Goal: Information Seeking & Learning: Learn about a topic

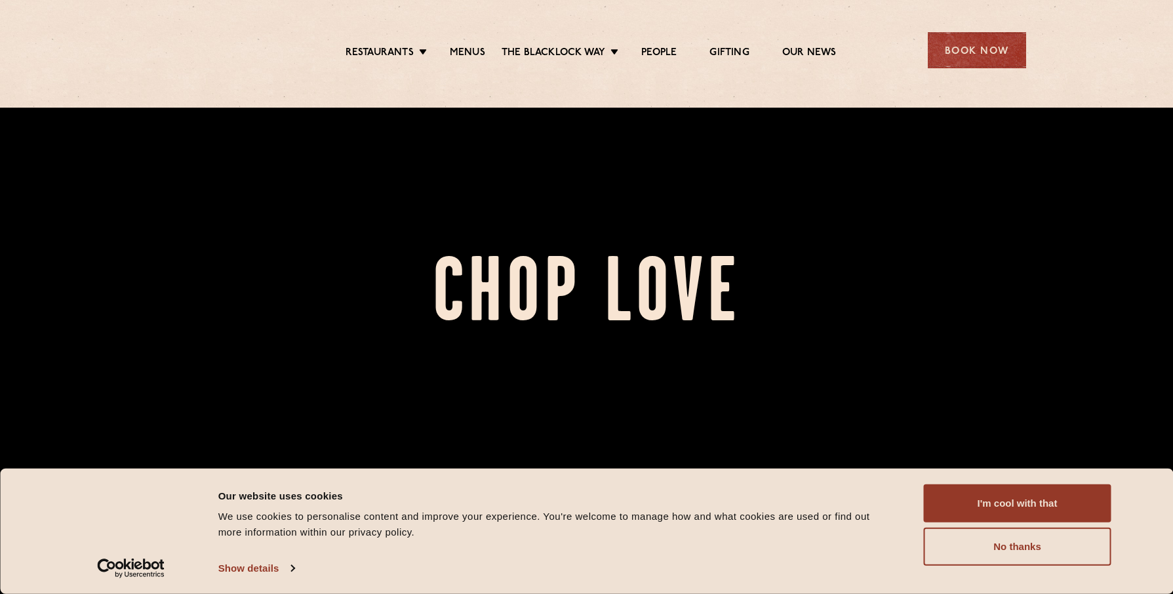
scroll to position [941, 0]
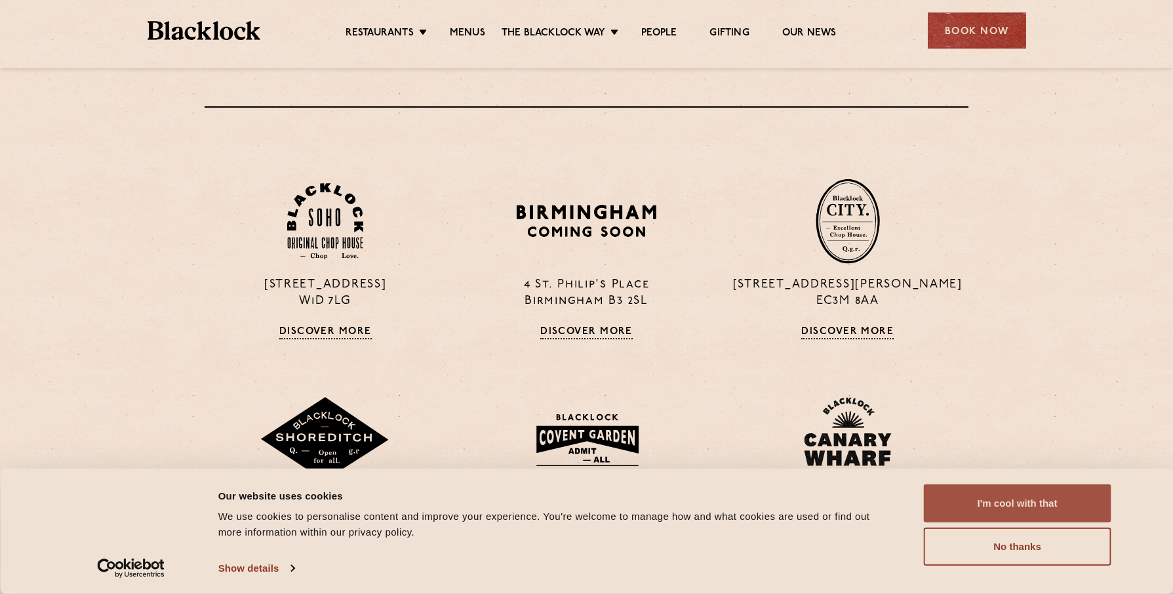
click at [978, 500] on button "I'm cool with that" at bounding box center [1018, 503] width 188 height 38
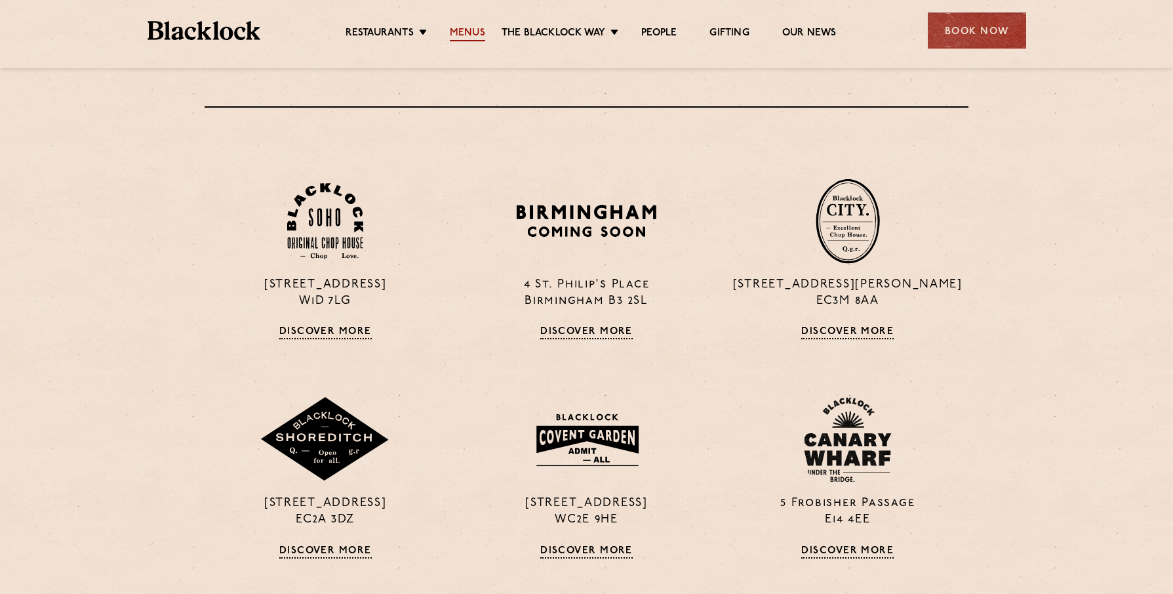
click at [476, 28] on link "Menus" at bounding box center [467, 34] width 35 height 14
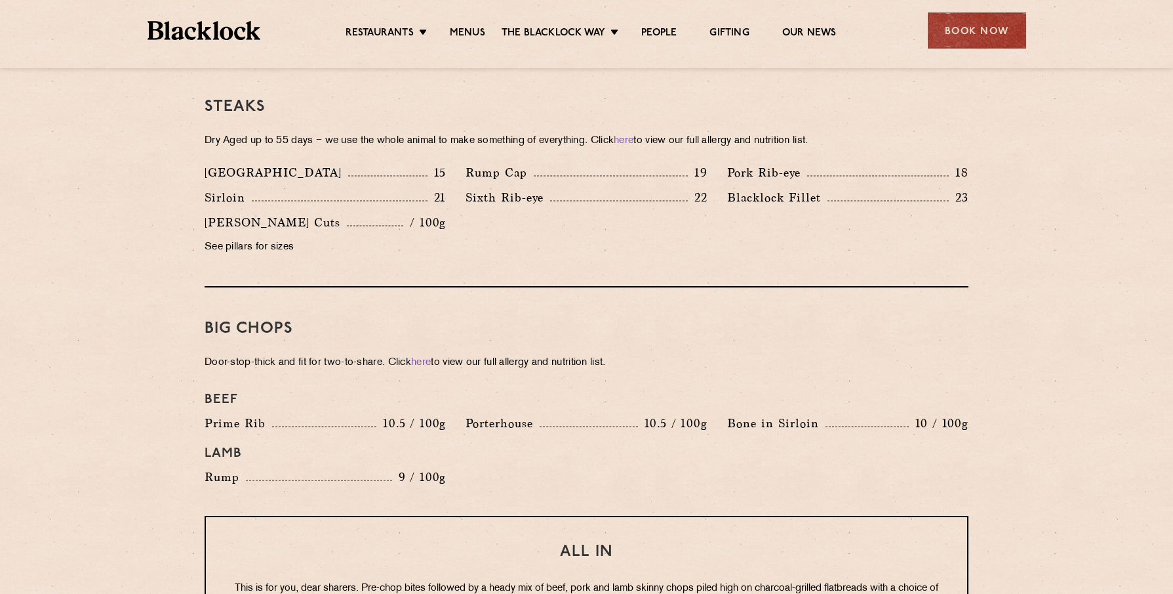
scroll to position [989, 0]
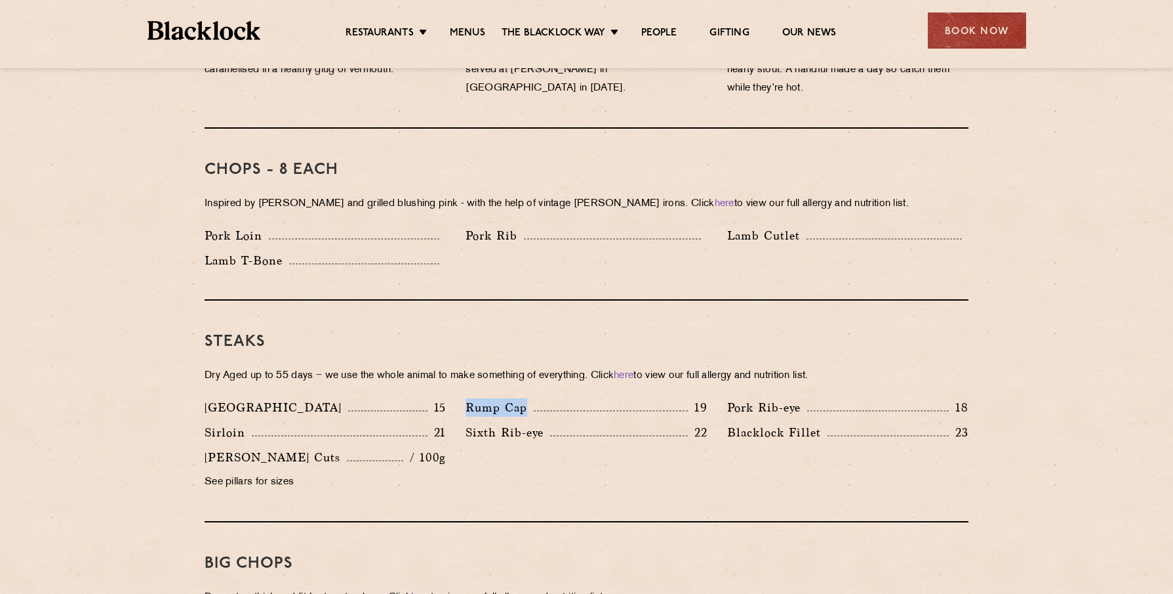
drag, startPoint x: 467, startPoint y: 391, endPoint x: 528, endPoint y: 391, distance: 61.0
click at [528, 398] on p "Rump Cap" at bounding box center [500, 407] width 68 height 18
copy p "Rump Cap"
